Goal: Download file/media

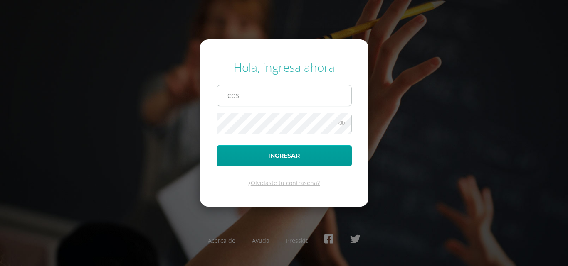
type input "[EMAIL_ADDRESS][DOMAIN_NAME]"
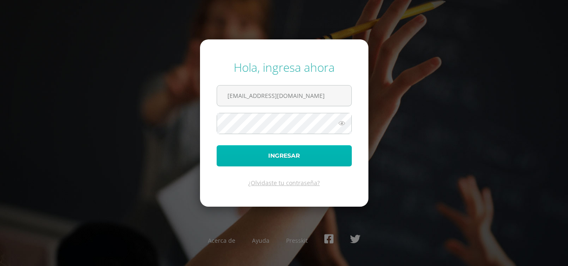
click at [288, 152] on button "Ingresar" at bounding box center [284, 155] width 135 height 21
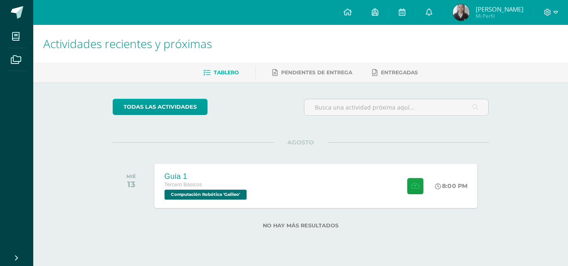
click at [192, 188] on div "Tercero Básicos" at bounding box center [206, 185] width 84 height 9
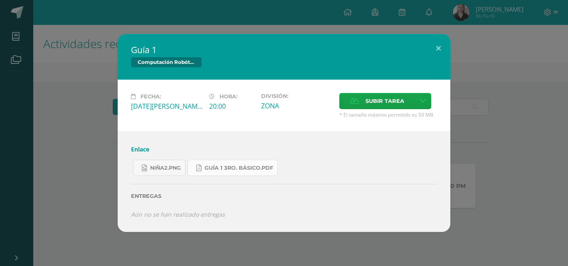
click at [201, 166] on icon at bounding box center [198, 168] width 5 height 7
click at [137, 149] on link "Enlace" at bounding box center [140, 149] width 18 height 8
click at [172, 174] on link "niña2.png" at bounding box center [159, 168] width 52 height 16
click at [271, 167] on span "Guía 1 3ro. Básico.pdf" at bounding box center [238, 168] width 69 height 7
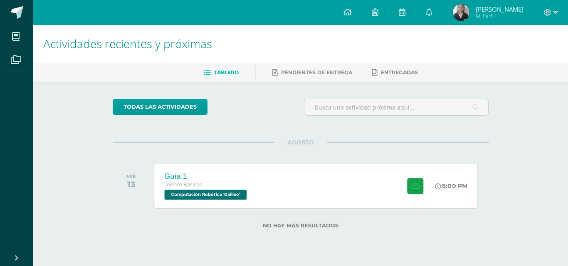
click at [246, 187] on div "Tercero Básicos" at bounding box center [206, 185] width 84 height 9
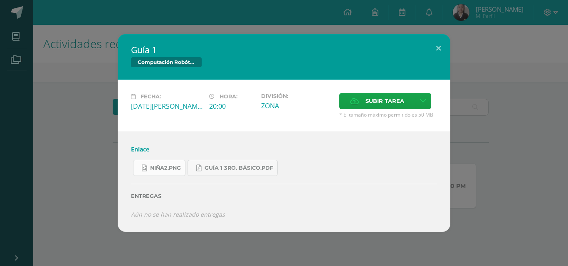
click at [165, 165] on span "niña2.png" at bounding box center [165, 168] width 31 height 7
